Goal: Information Seeking & Learning: Learn about a topic

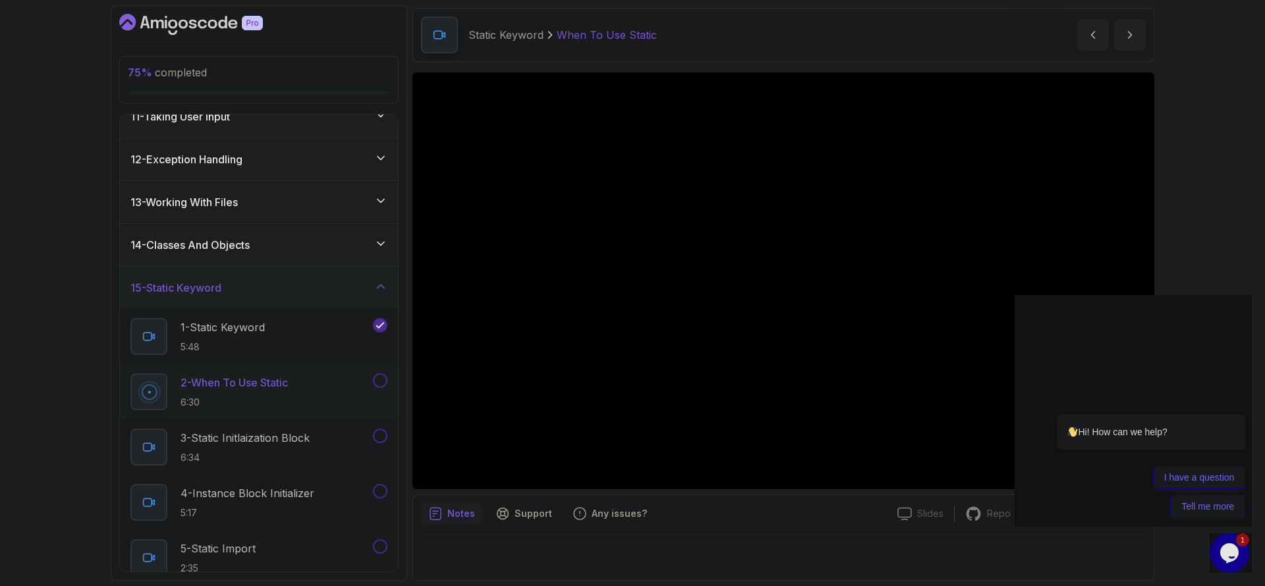
scroll to position [688, 0]
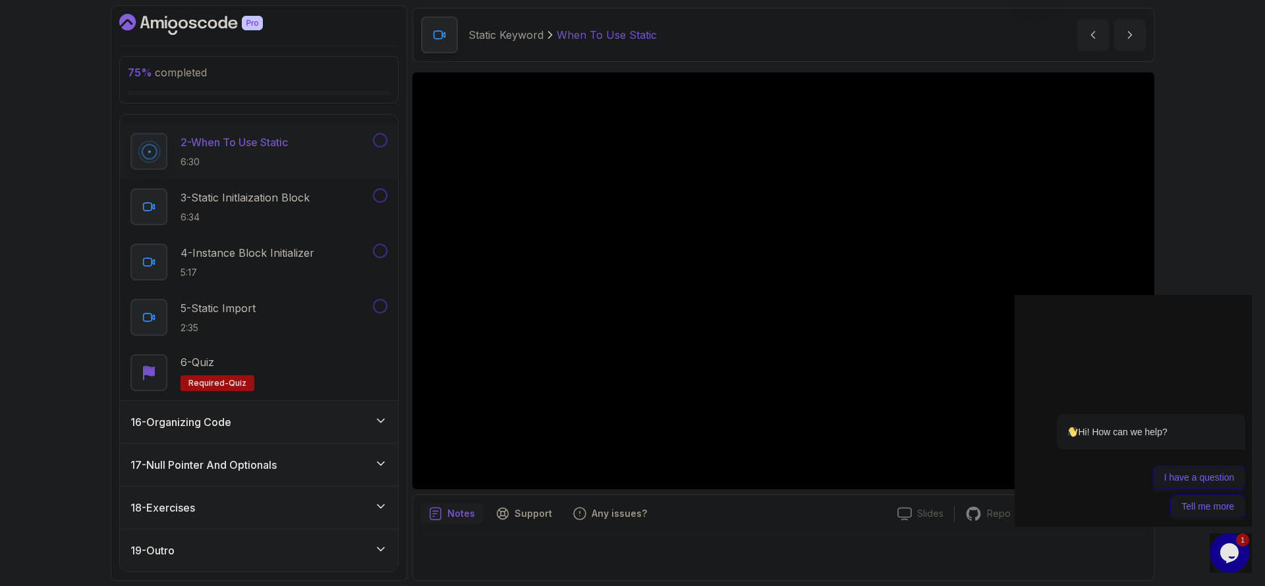
click at [314, 428] on div "16 - Organizing Code" at bounding box center [258, 422] width 257 height 16
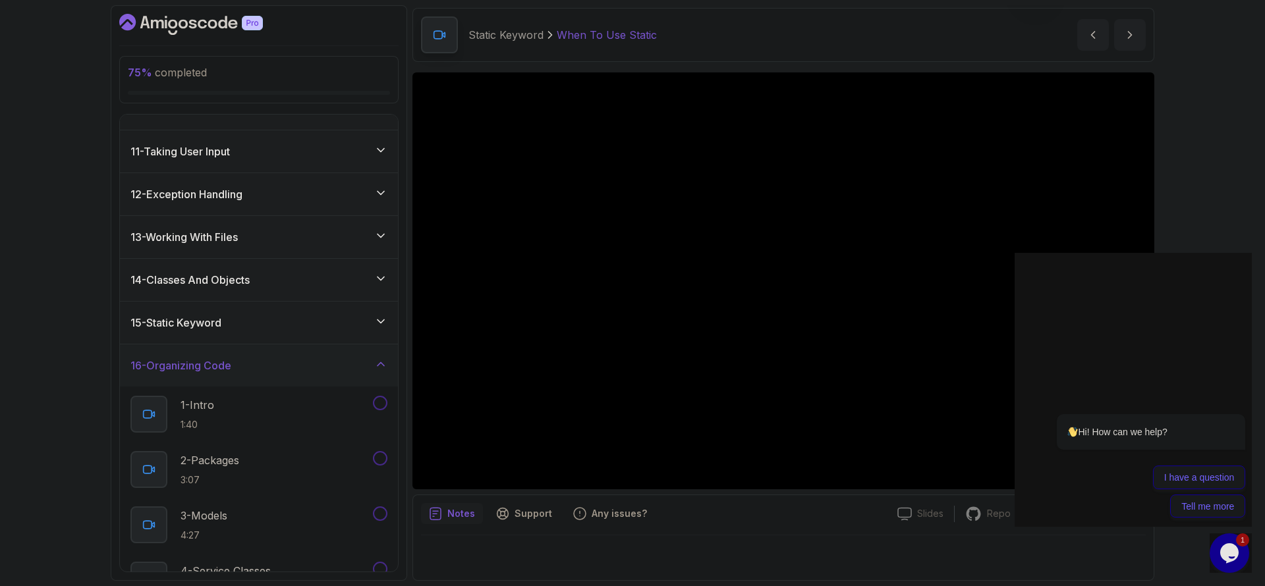
scroll to position [470, 0]
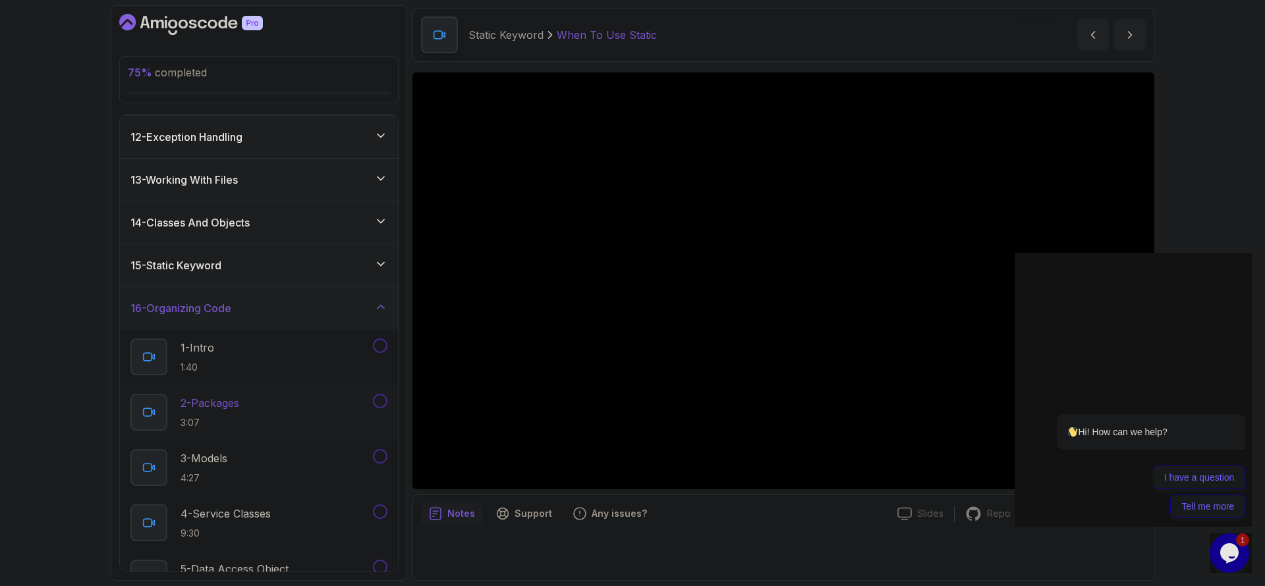
click at [297, 416] on div "2 - Packages 3:07" at bounding box center [250, 412] width 240 height 37
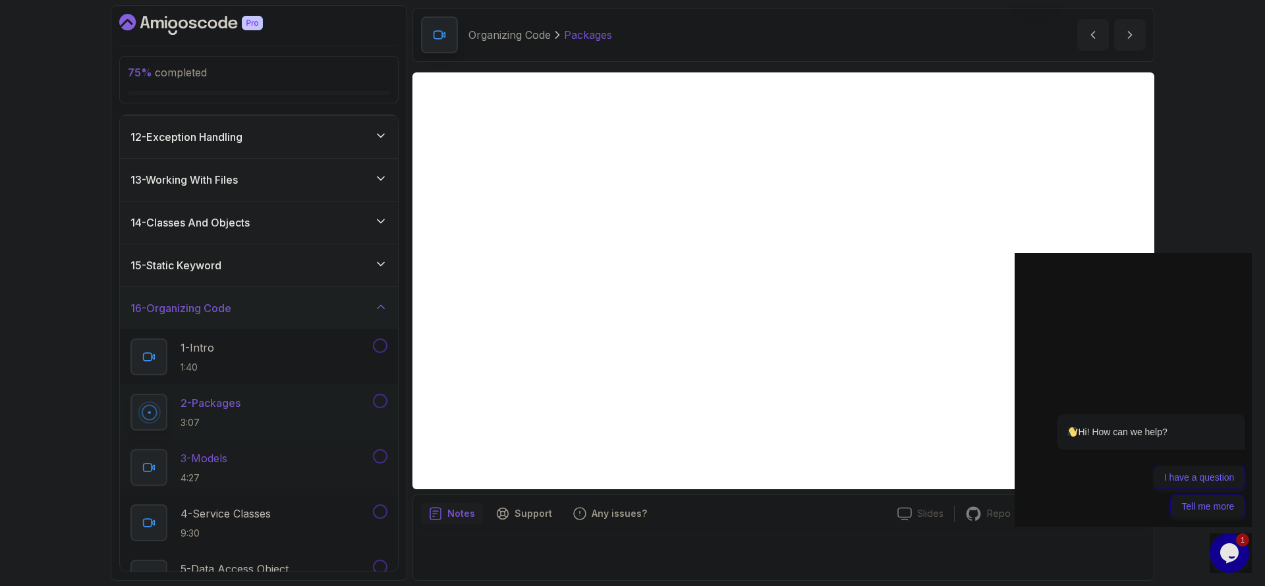
click at [303, 458] on div "3 - Models 4:27" at bounding box center [250, 467] width 240 height 37
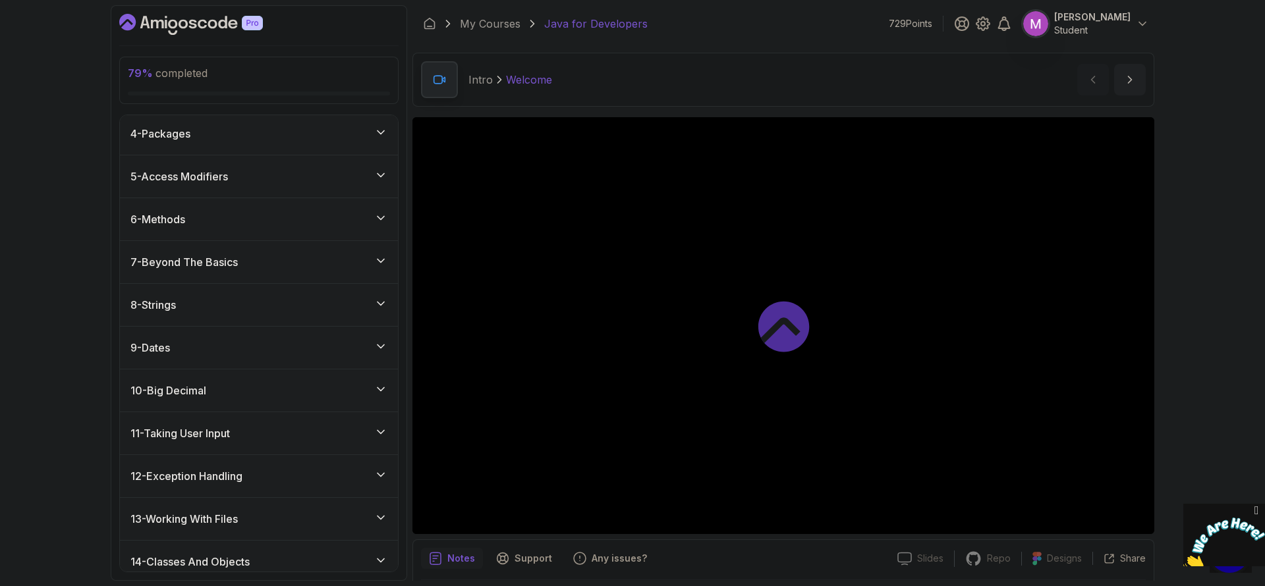
scroll to position [466, 0]
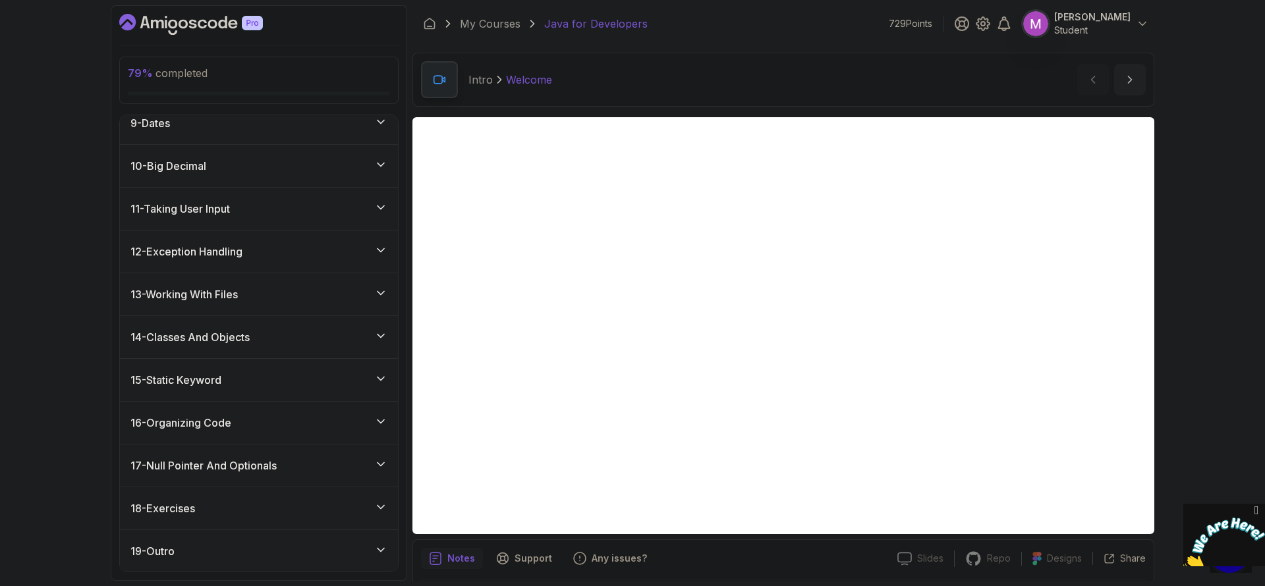
click at [327, 424] on div "16 - Organizing Code" at bounding box center [258, 423] width 257 height 16
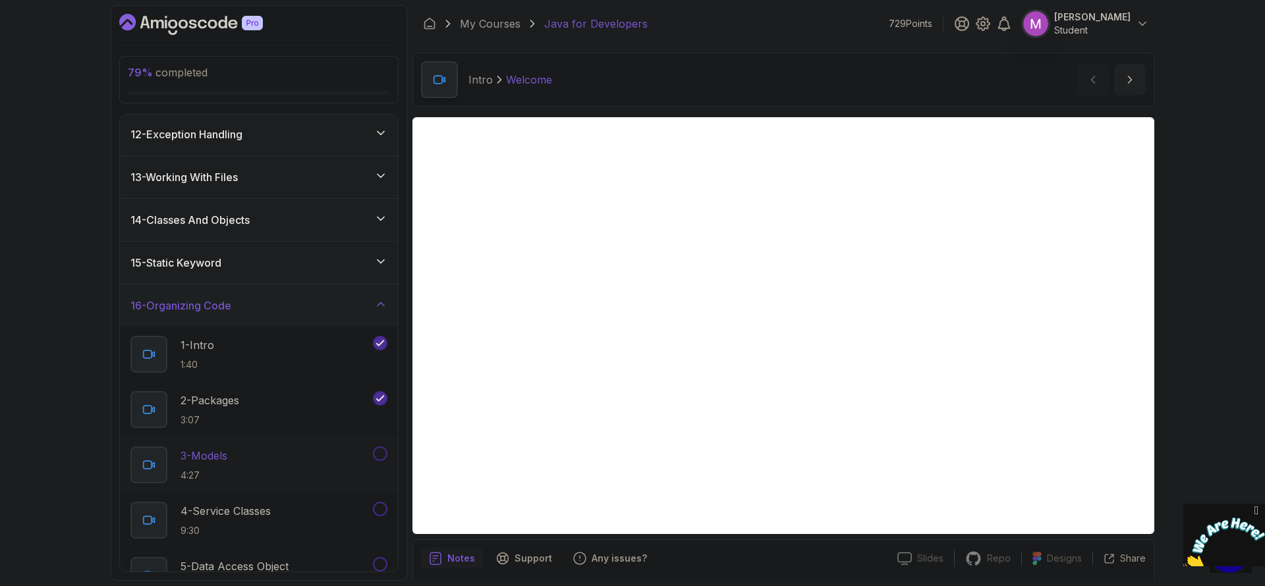
click at [306, 452] on div "3 - Models 4:27" at bounding box center [250, 465] width 240 height 37
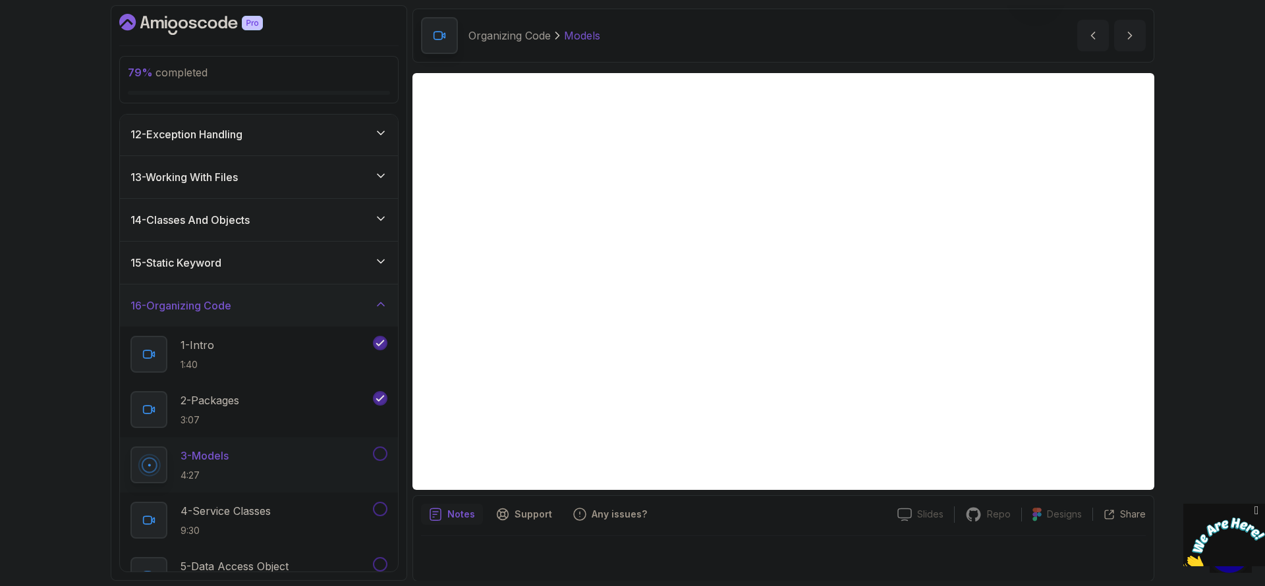
scroll to position [45, 0]
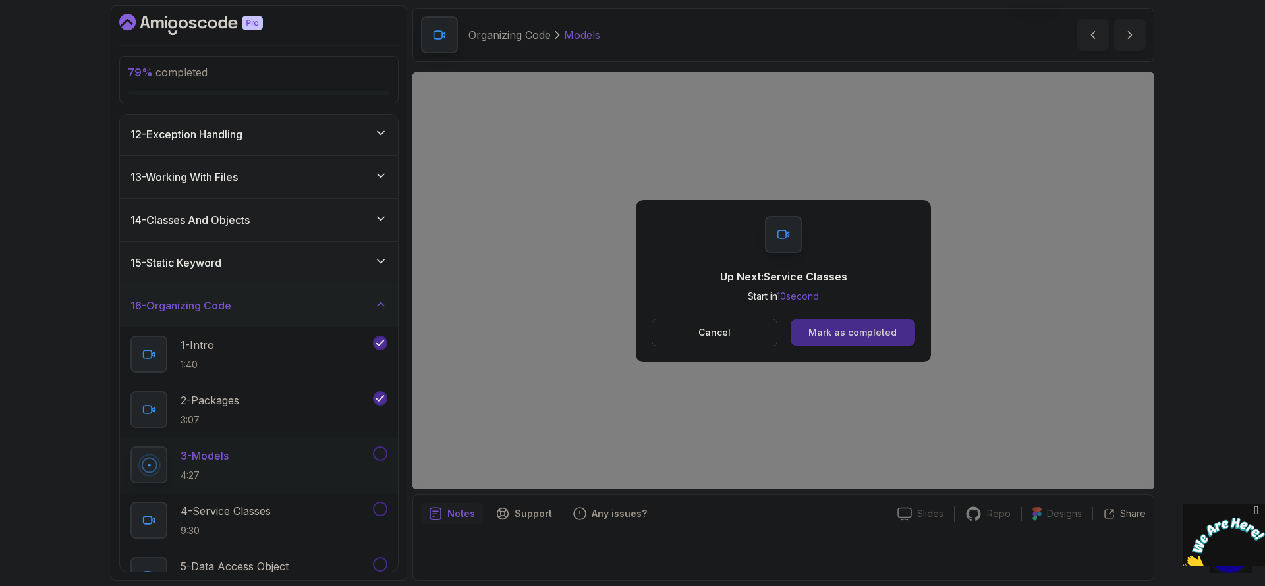
click at [879, 337] on div "Mark as completed" at bounding box center [852, 332] width 88 height 13
